Goal: Download file/media

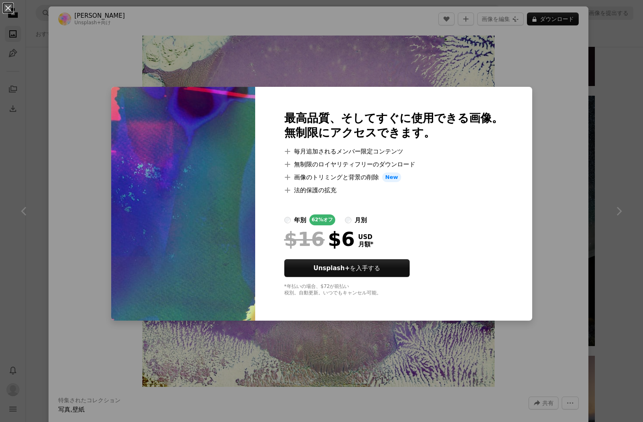
scroll to position [1080, 0]
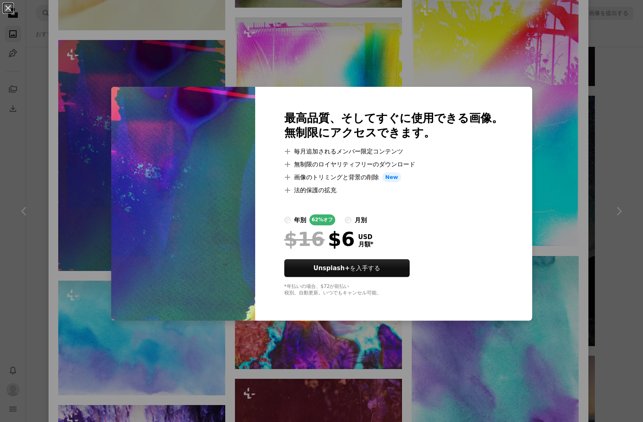
click at [83, 211] on div "An X shape 最高品質、そしてすぐに使用できる画像。 無制限にアクセスできます。 A plus sign 毎月追加されるメンバー限定コンテンツ A p…" at bounding box center [321, 211] width 643 height 422
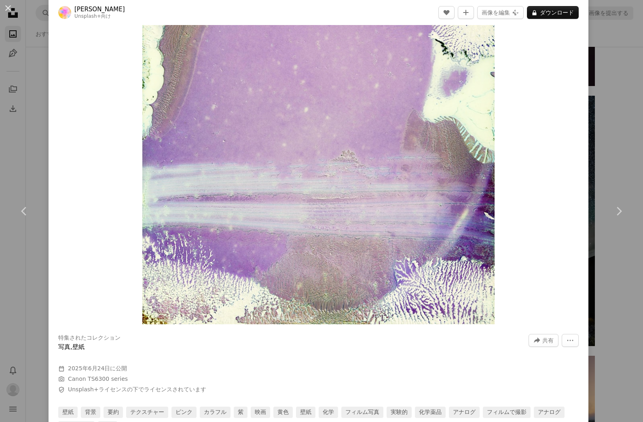
scroll to position [71, 0]
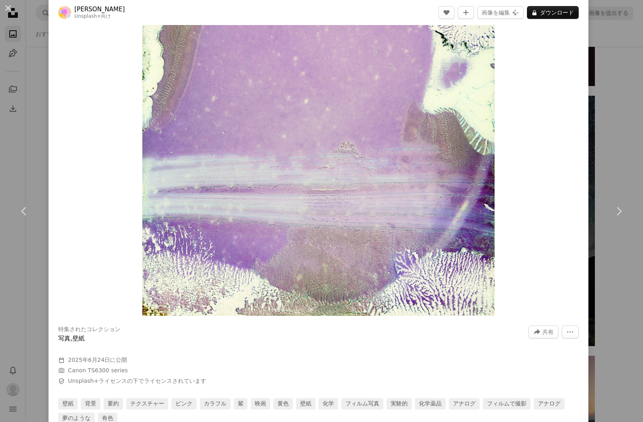
click at [29, 100] on div "An X shape Chevron left Chevron right [PERSON_NAME] Unsplash+ 向け A heart A plus…" at bounding box center [321, 211] width 643 height 422
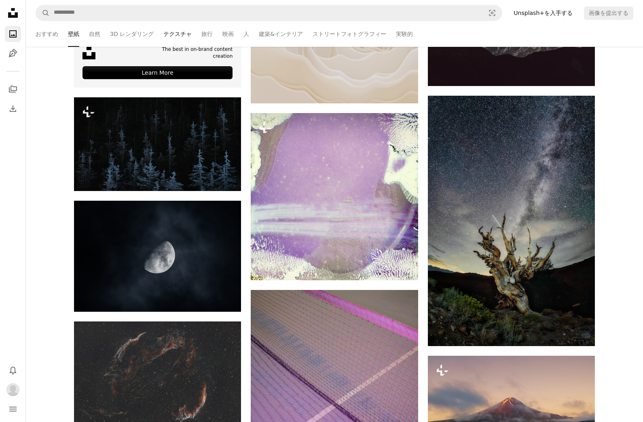
click at [171, 29] on link "テクスチャ" at bounding box center [177, 34] width 28 height 26
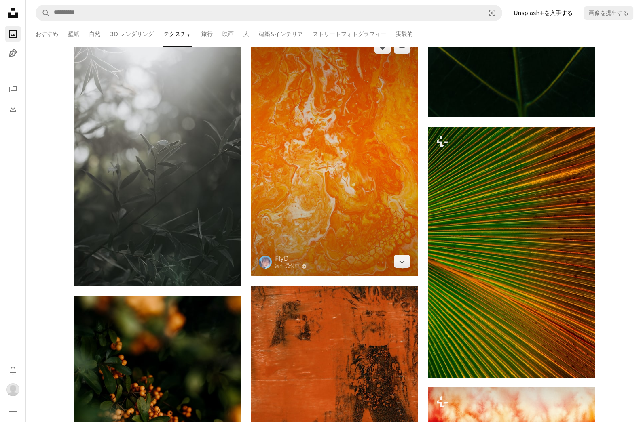
scroll to position [4370, 0]
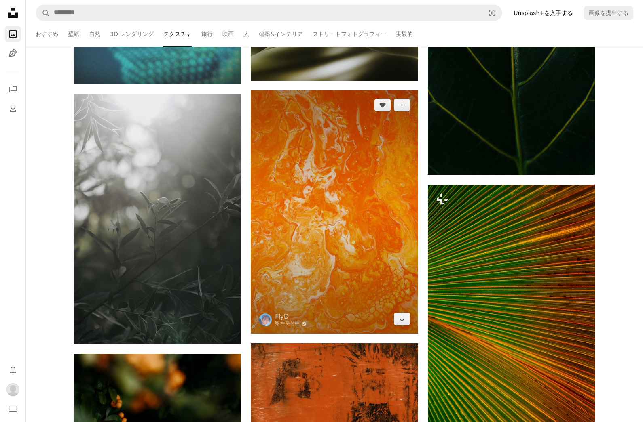
click at [363, 179] on img at bounding box center [334, 213] width 167 height 244
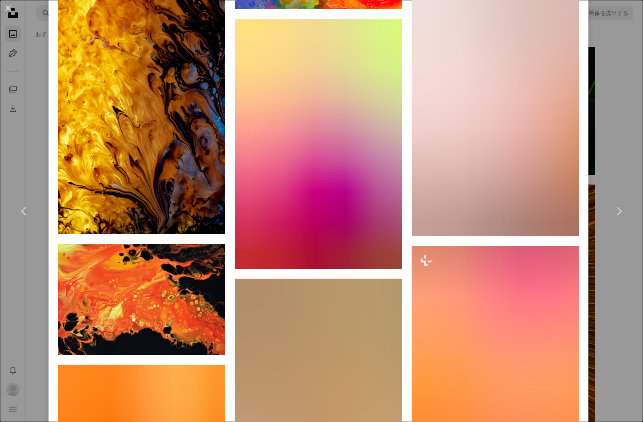
scroll to position [3106, 0]
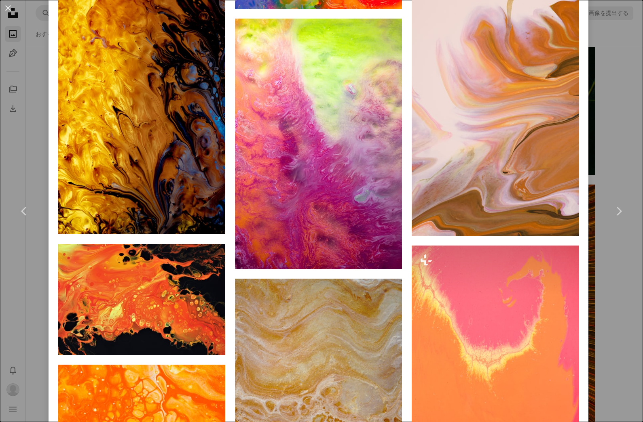
click at [617, 325] on div "An X shape Chevron left Chevron right FlyD 案件受付中 A checkmark inside of a circle…" at bounding box center [321, 211] width 643 height 422
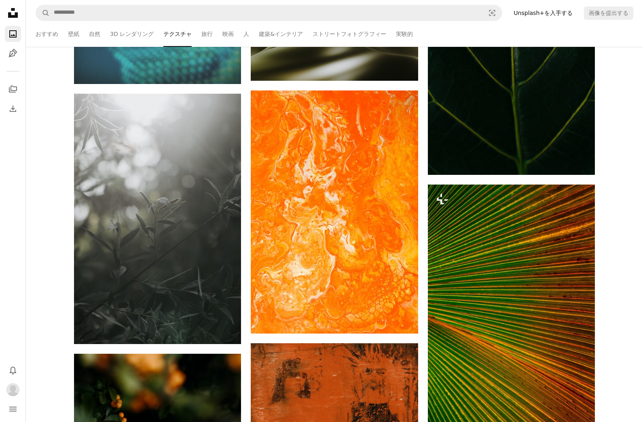
click at [337, 33] on link "ストリートフォトグラフィー" at bounding box center [349, 34] width 74 height 26
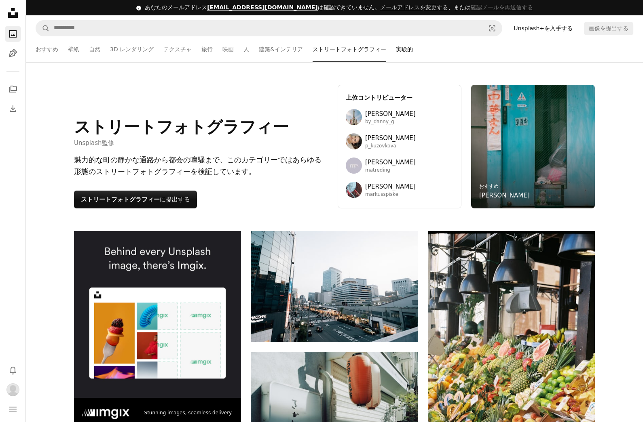
click at [396, 44] on link "実験的" at bounding box center [404, 49] width 17 height 26
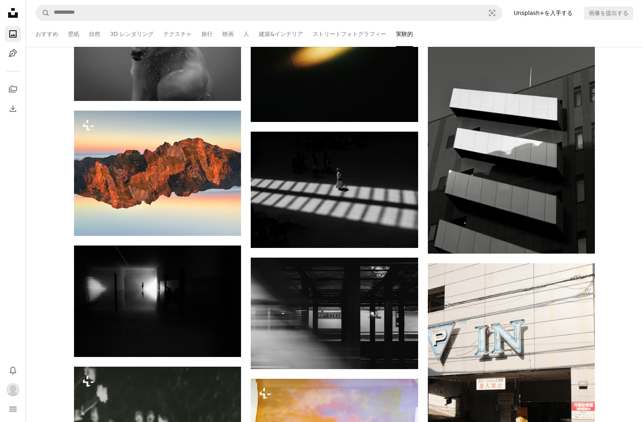
scroll to position [965, 0]
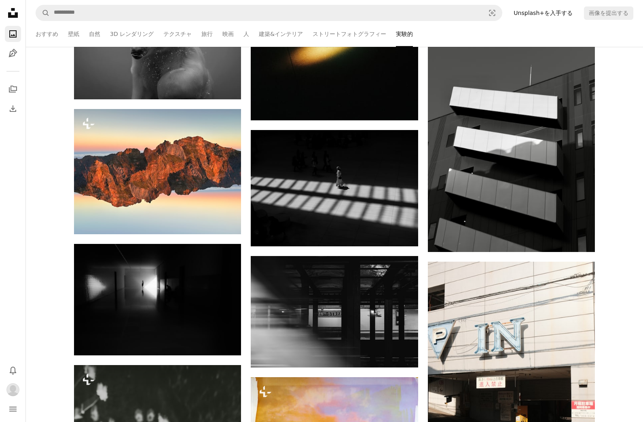
click at [73, 36] on link "壁紙" at bounding box center [73, 34] width 11 height 26
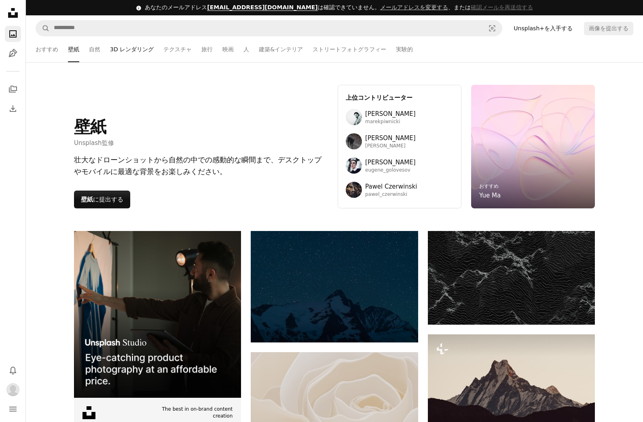
click at [138, 46] on link "3D レンダリング" at bounding box center [132, 49] width 44 height 26
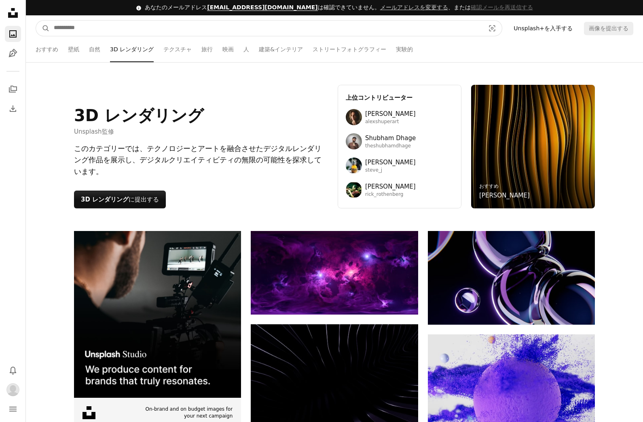
click at [438, 23] on input "サイト内でビジュアルを探す" at bounding box center [266, 28] width 432 height 15
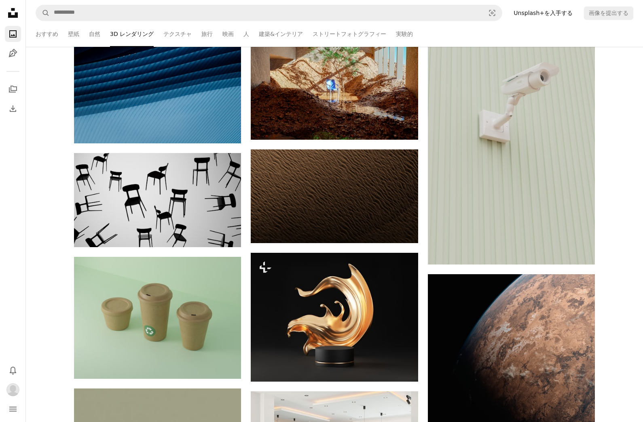
scroll to position [4972, 0]
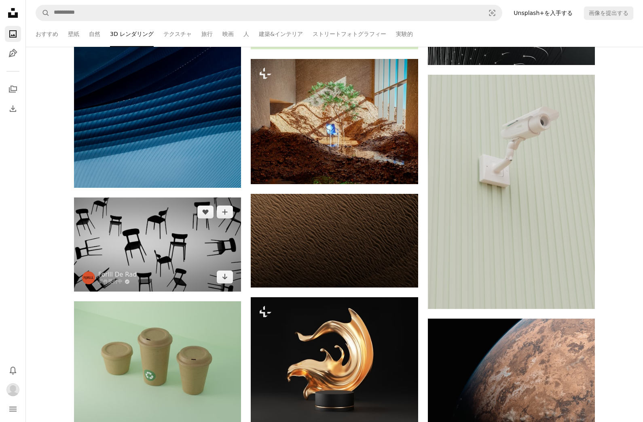
click at [130, 225] on img at bounding box center [157, 245] width 167 height 94
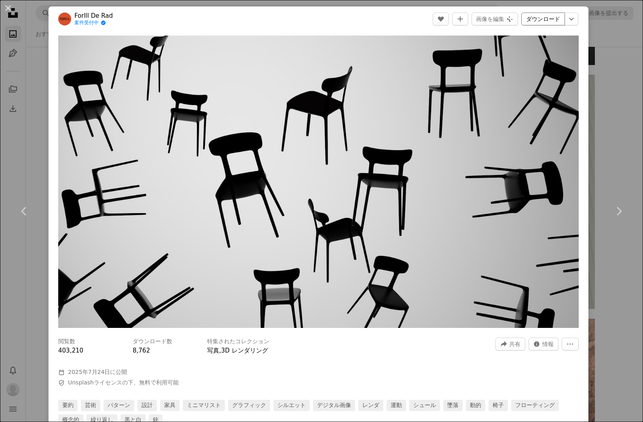
click at [552, 19] on link "ダウンロード" at bounding box center [543, 19] width 44 height 13
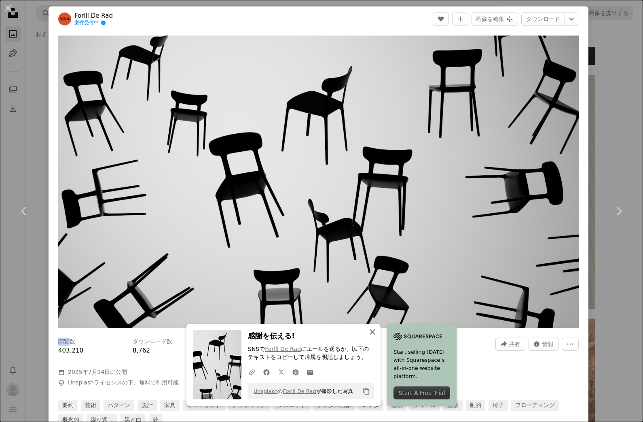
click at [371, 332] on icon "button" at bounding box center [372, 332] width 6 height 6
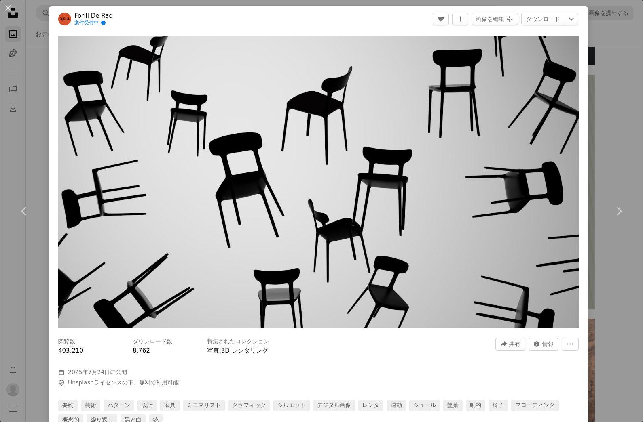
click at [629, 316] on div "An X shape Chevron left Chevron right Forlll De Rad 案件受付中 A checkmark inside of…" at bounding box center [321, 211] width 643 height 422
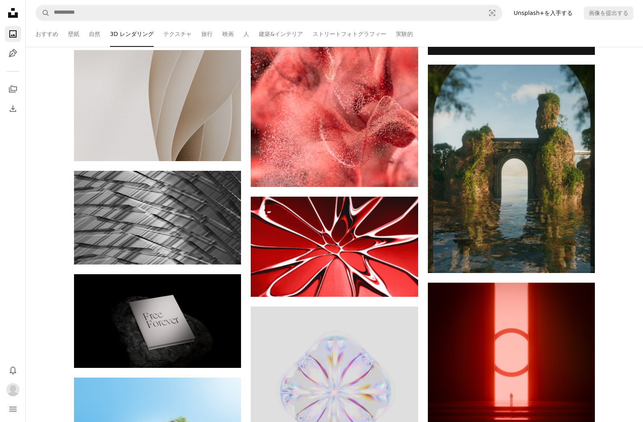
scroll to position [6543, 0]
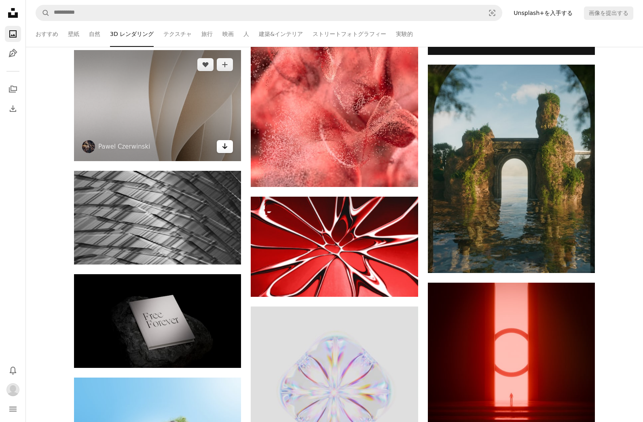
click at [223, 144] on icon "Arrow pointing down" at bounding box center [224, 146] width 6 height 10
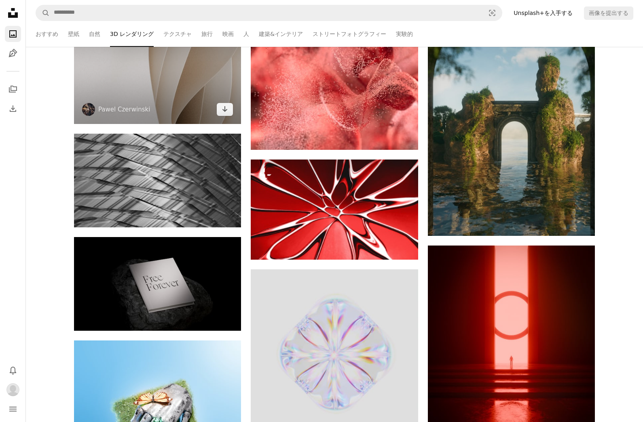
click at [92, 70] on img at bounding box center [157, 68] width 167 height 111
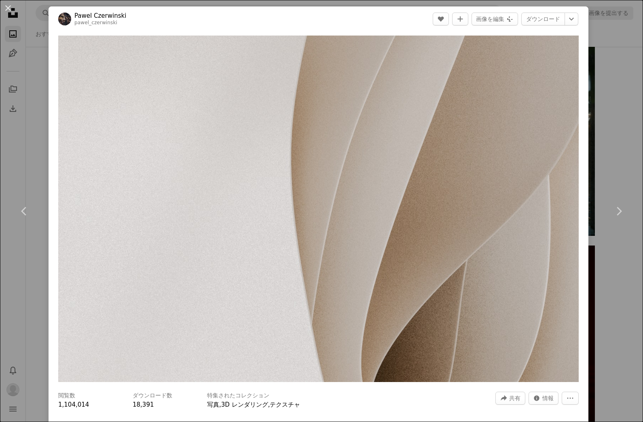
click at [38, 112] on div "An X shape Chevron left Chevron right [PERSON_NAME] pawel_czerwinski A heart A …" at bounding box center [321, 211] width 643 height 422
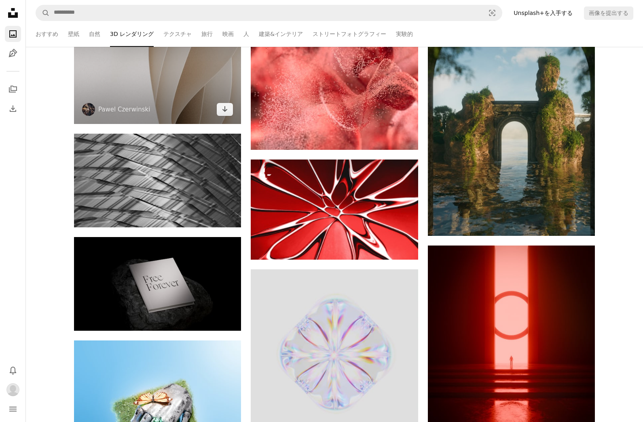
click at [186, 73] on img at bounding box center [157, 68] width 167 height 111
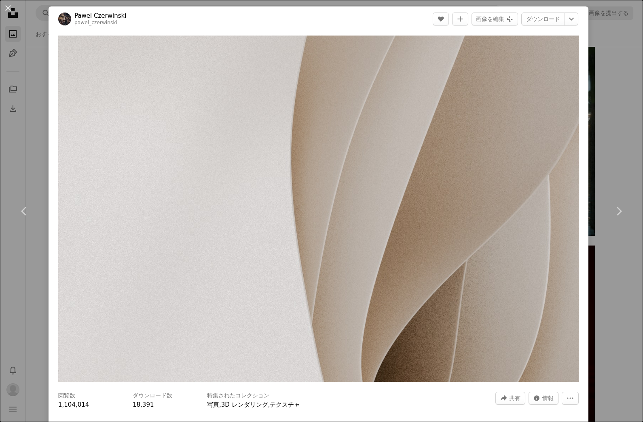
scroll to position [13, 0]
